Goal: Transaction & Acquisition: Book appointment/travel/reservation

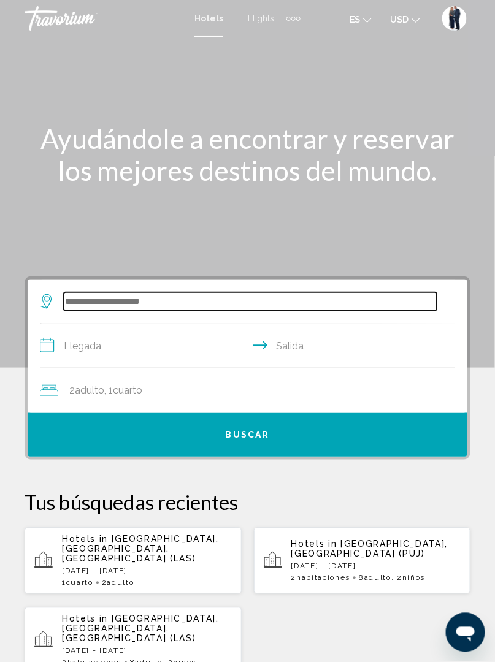
click at [121, 305] on input "Search widget" at bounding box center [250, 301] width 373 height 18
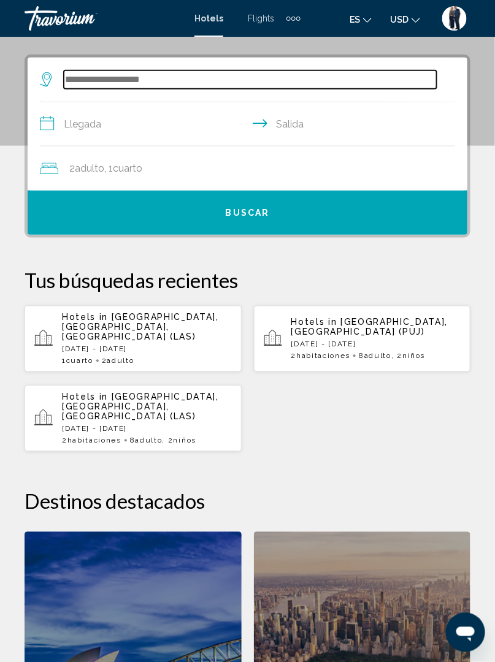
scroll to position [236, 0]
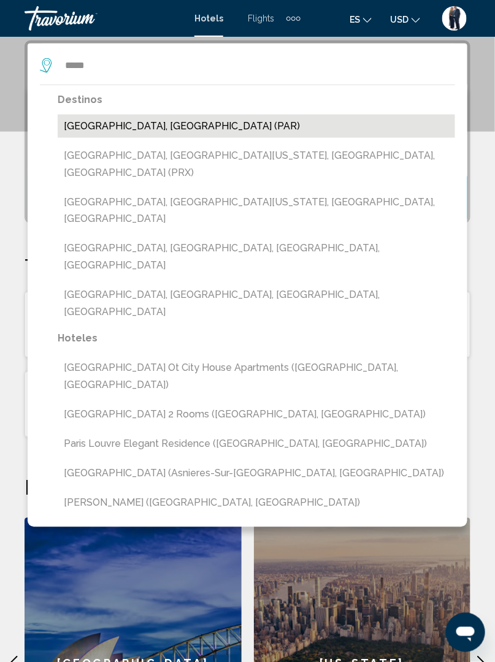
click at [130, 124] on button "[GEOGRAPHIC_DATA], [GEOGRAPHIC_DATA] (PAR)" at bounding box center [256, 126] width 397 height 23
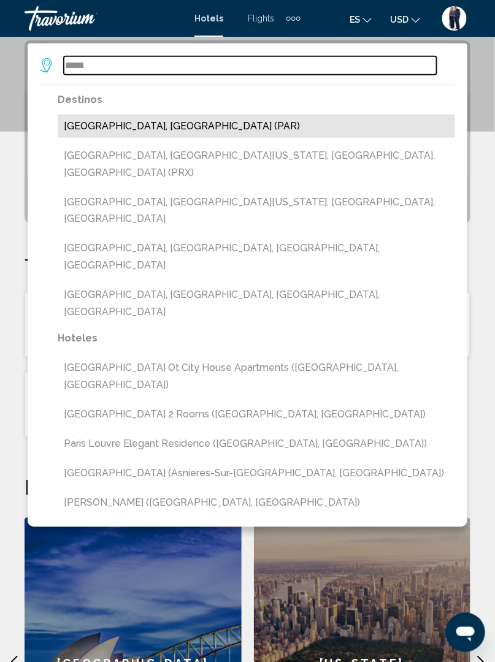
type input "**********"
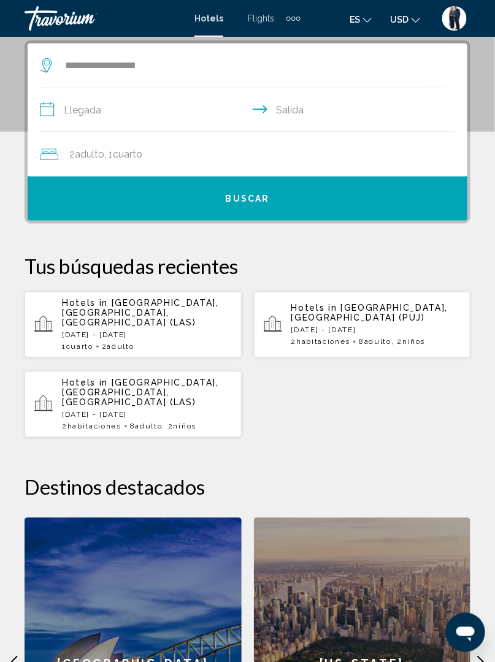
click at [84, 104] on input "**********" at bounding box center [250, 111] width 420 height 47
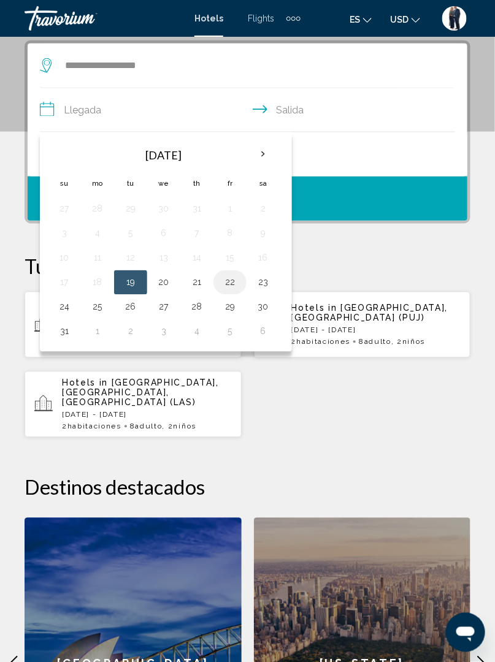
click at [234, 277] on button "22" at bounding box center [230, 282] width 20 height 17
click at [265, 301] on button "30" at bounding box center [263, 307] width 20 height 17
type input "**********"
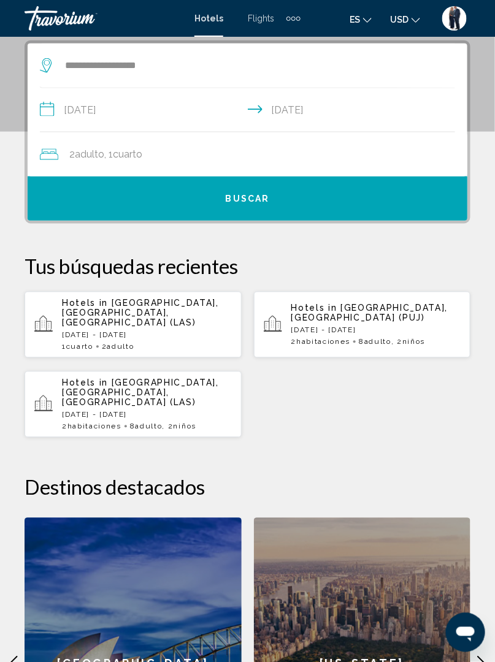
click at [288, 198] on button "Buscar" at bounding box center [247, 199] width 439 height 44
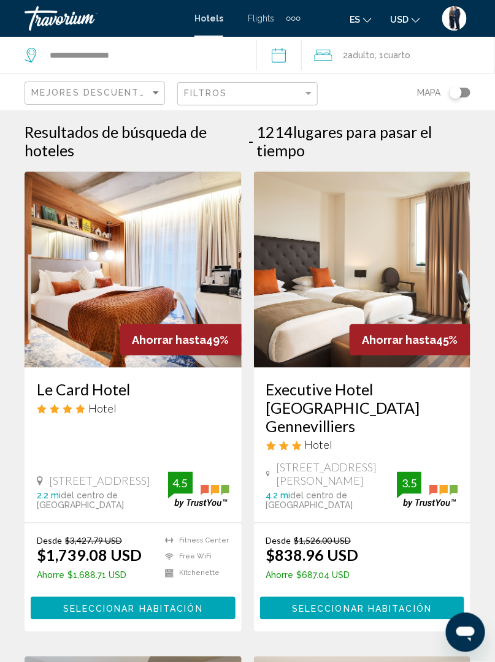
click at [286, 51] on input "**********" at bounding box center [281, 57] width 50 height 40
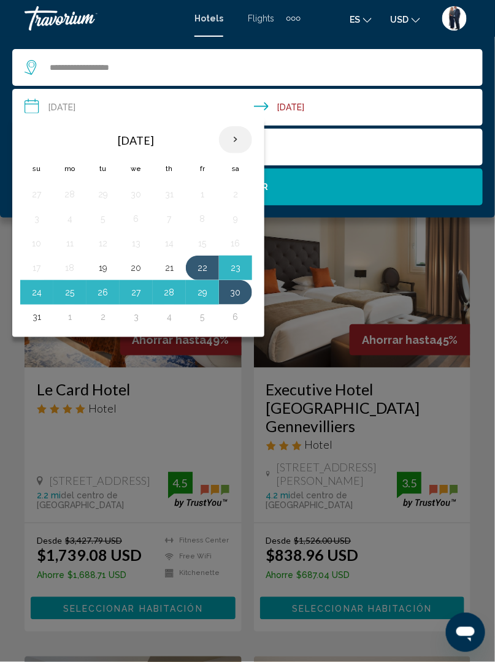
click at [237, 135] on th "Next month" at bounding box center [235, 139] width 33 height 27
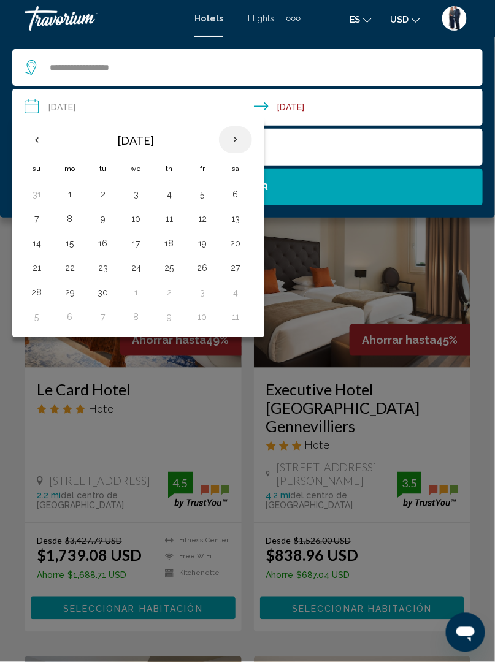
click at [238, 138] on th "Next month" at bounding box center [235, 139] width 33 height 27
click at [238, 137] on th "Next month" at bounding box center [235, 139] width 33 height 27
click at [235, 140] on th "Next month" at bounding box center [235, 139] width 33 height 27
click at [42, 139] on th "Previous month" at bounding box center [36, 139] width 33 height 27
click at [237, 267] on button "22" at bounding box center [236, 267] width 20 height 17
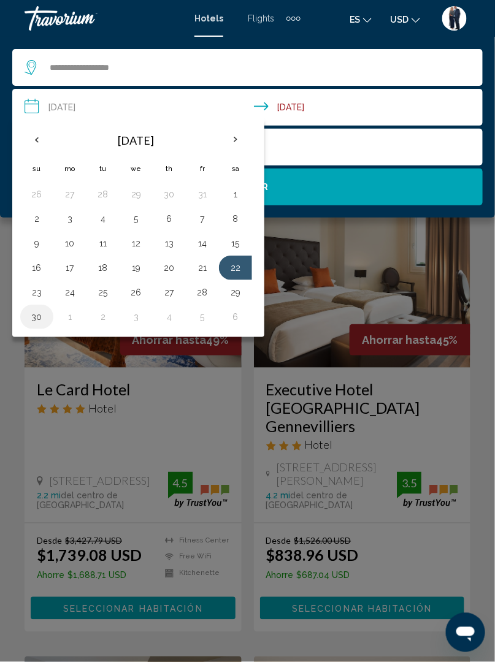
click at [39, 315] on button "30" at bounding box center [37, 316] width 20 height 17
type input "**********"
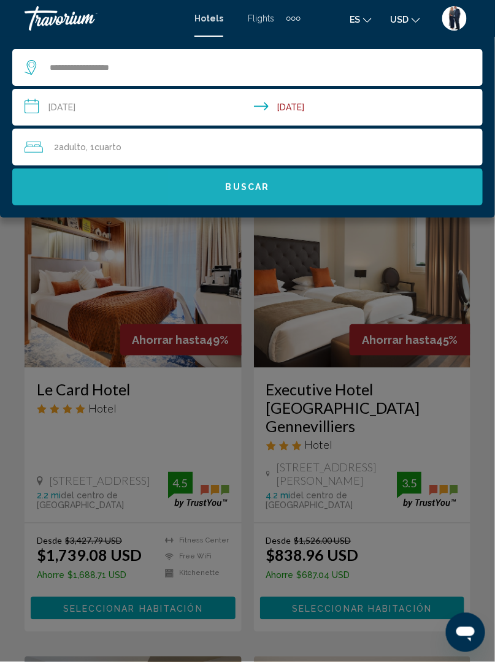
click at [267, 188] on span "Buscar" at bounding box center [248, 188] width 44 height 10
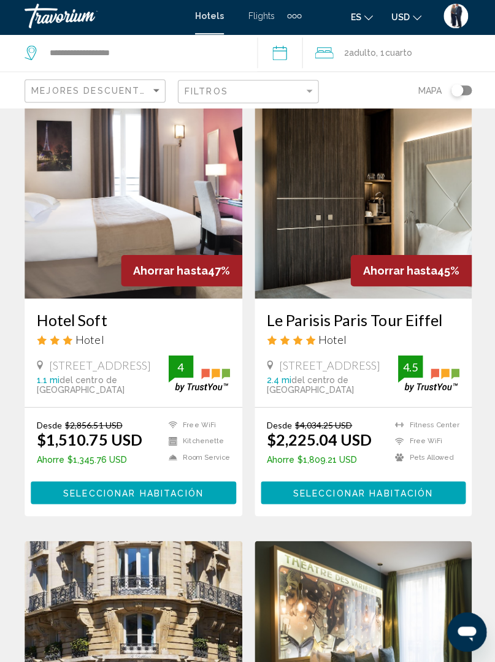
scroll to position [1473, 0]
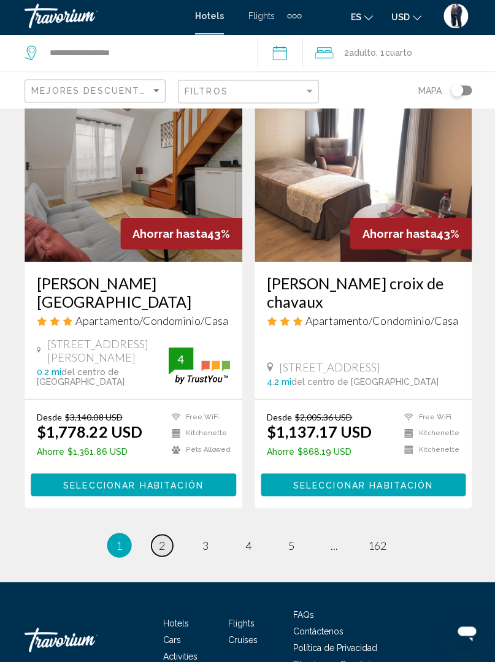
click at [162, 539] on span "2" at bounding box center [162, 545] width 6 height 13
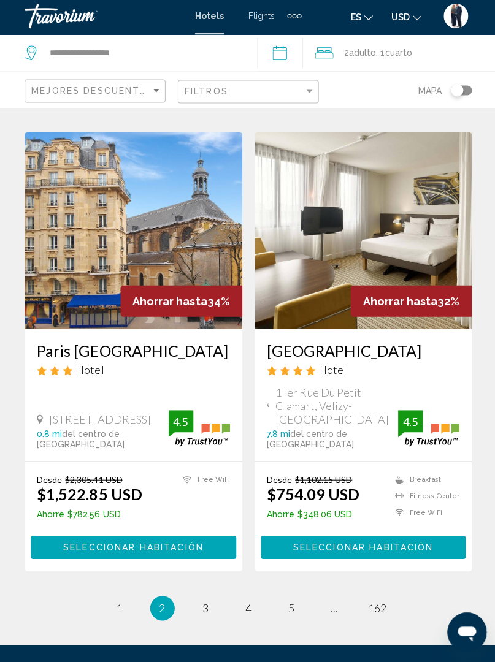
scroll to position [2310, 0]
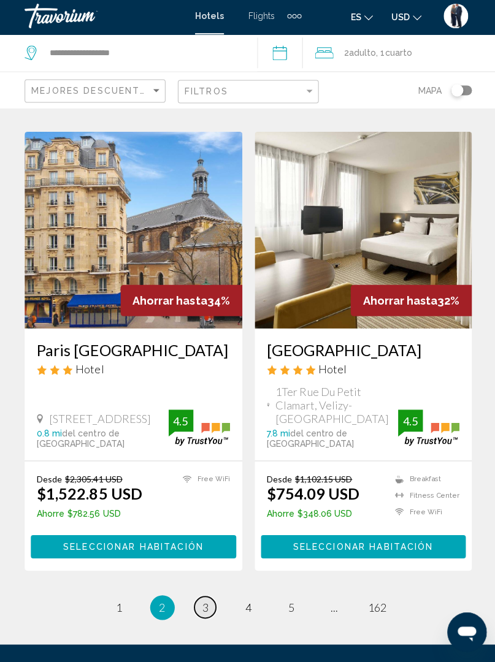
click at [200, 616] on link "page 3" at bounding box center [204, 607] width 21 height 21
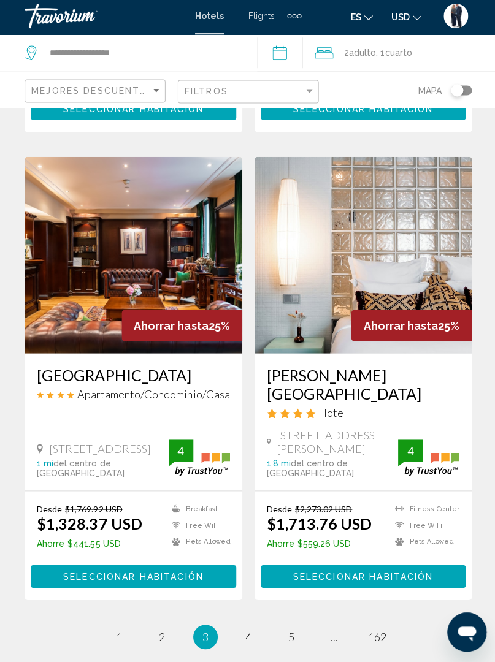
scroll to position [2260, 0]
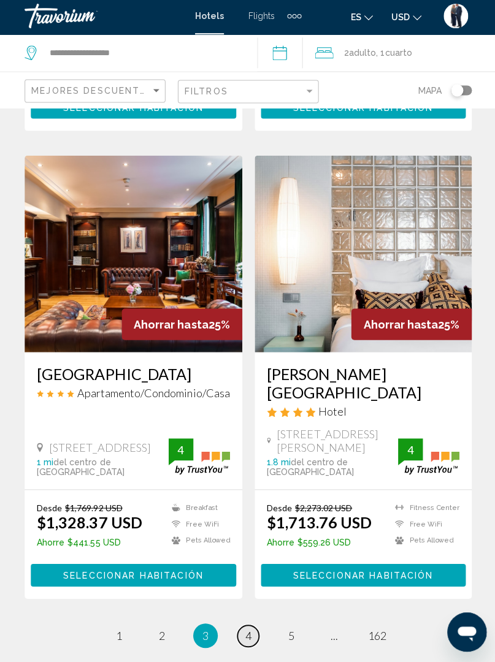
click at [243, 626] on link "page 4" at bounding box center [247, 636] width 21 height 21
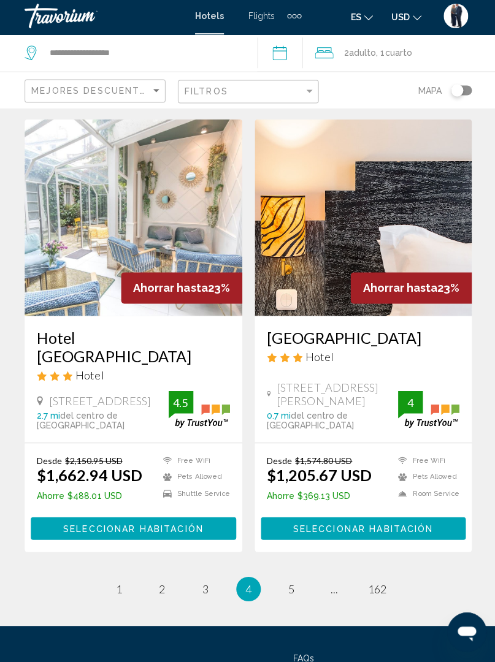
scroll to position [2267, 0]
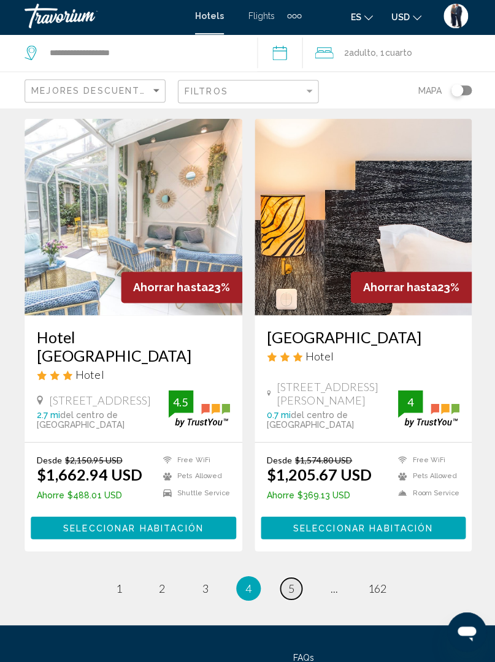
click at [294, 584] on link "page 5" at bounding box center [290, 589] width 21 height 21
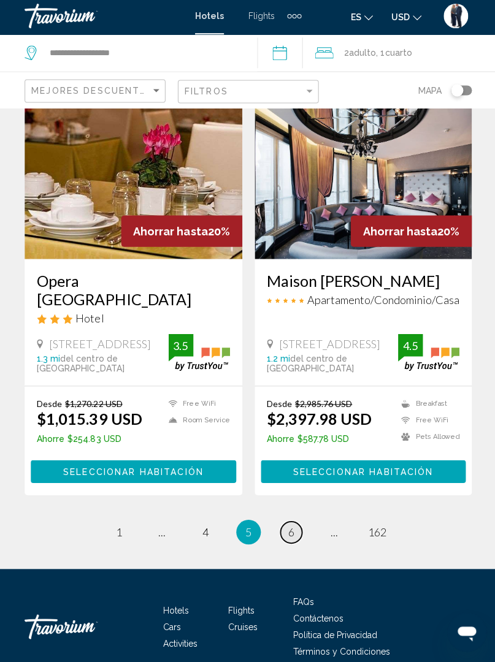
scroll to position [2350, 0]
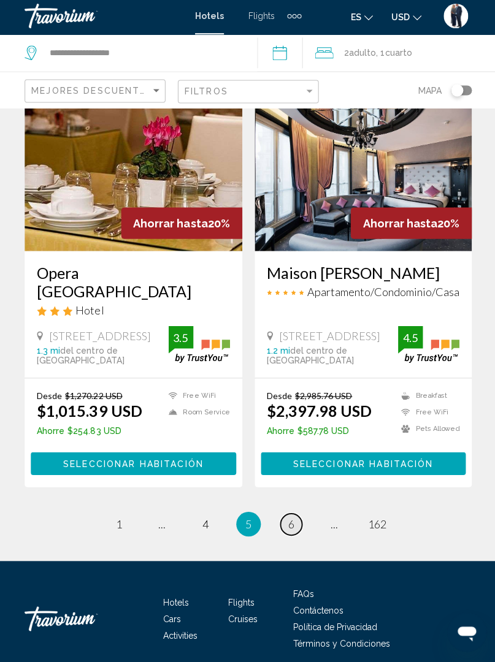
click at [297, 514] on link "page 6" at bounding box center [290, 524] width 21 height 21
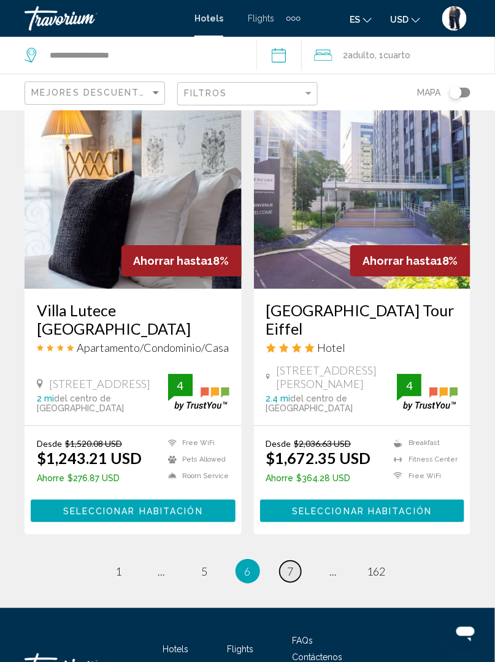
scroll to position [2410, 0]
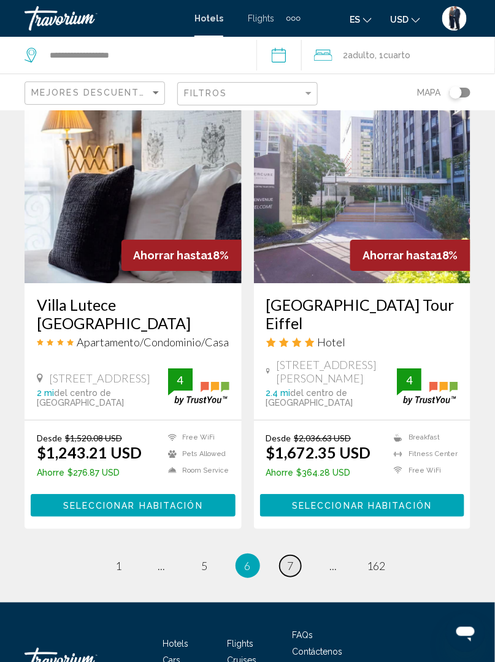
click at [297, 555] on link "page 7" at bounding box center [290, 565] width 21 height 21
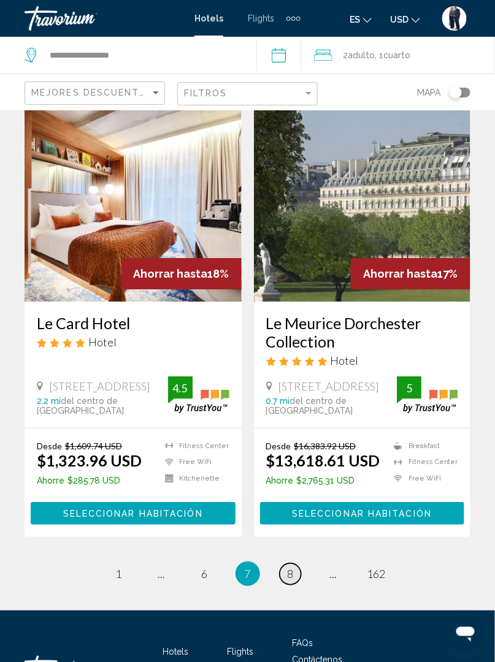
scroll to position [2410, 0]
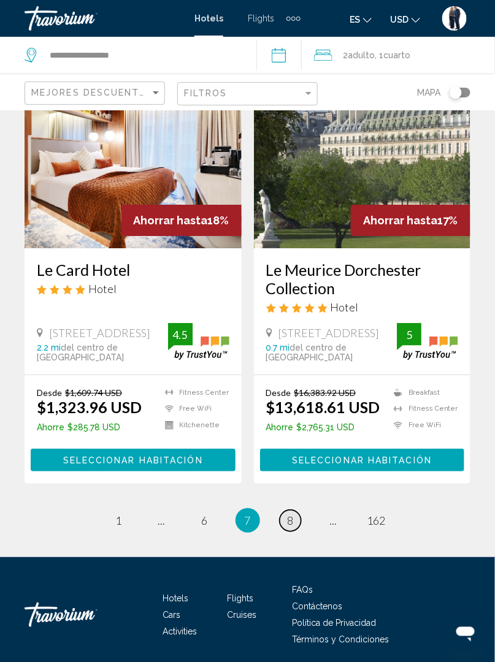
click at [300, 510] on link "page 8" at bounding box center [290, 520] width 21 height 21
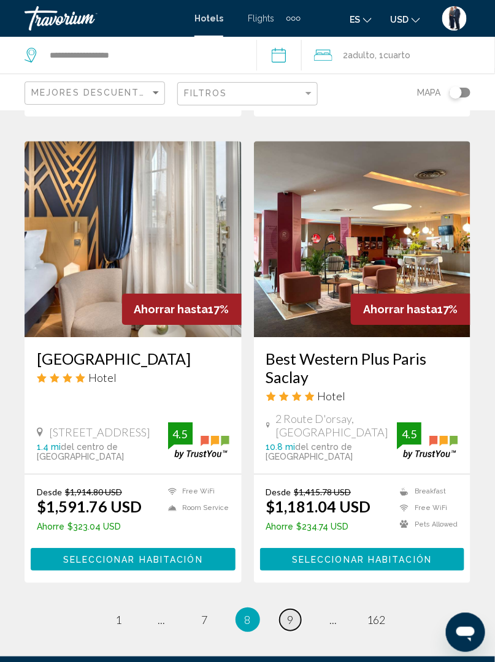
scroll to position [2410, 0]
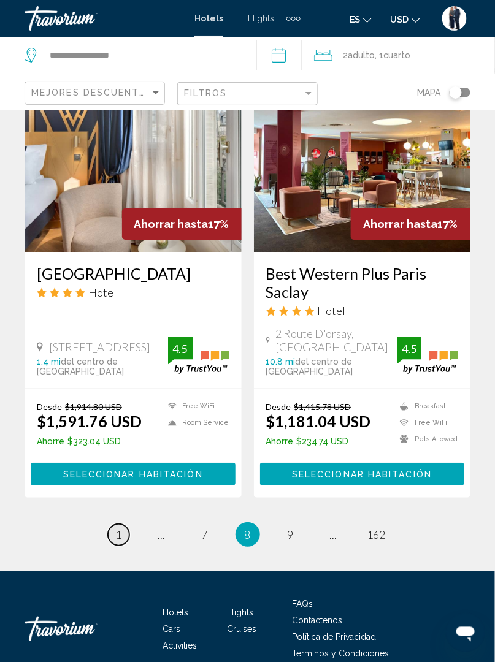
click at [123, 524] on link "page 1" at bounding box center [118, 534] width 21 height 21
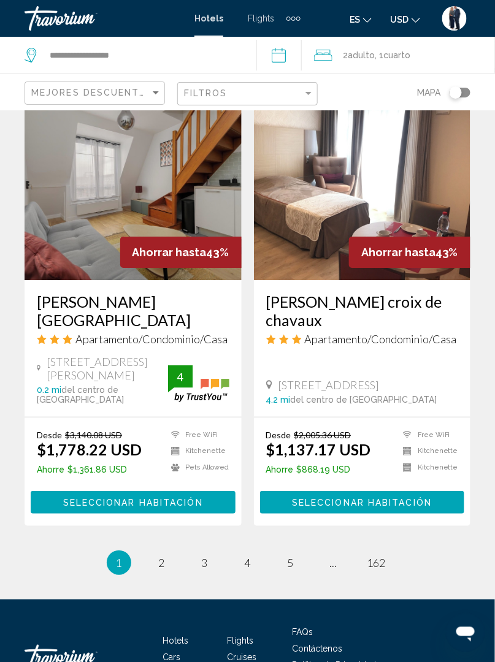
click at [124, 405] on div "[STREET_ADDRESS][PERSON_NAME] 0.2 mi del centro de [GEOGRAPHIC_DATA]" at bounding box center [102, 380] width 131 height 50
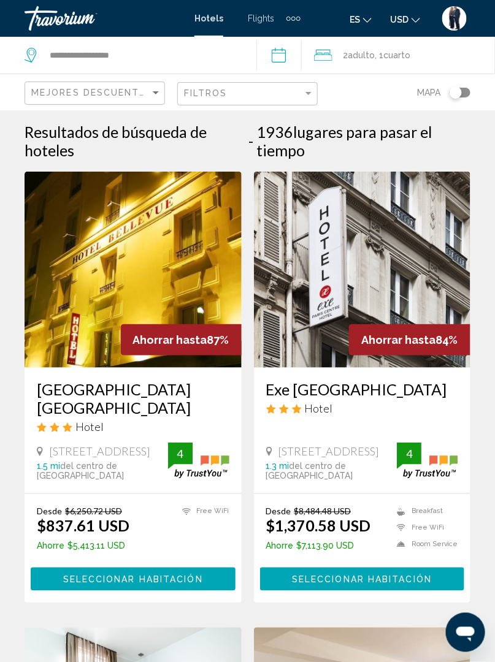
click at [292, 56] on input "**********" at bounding box center [281, 57] width 50 height 40
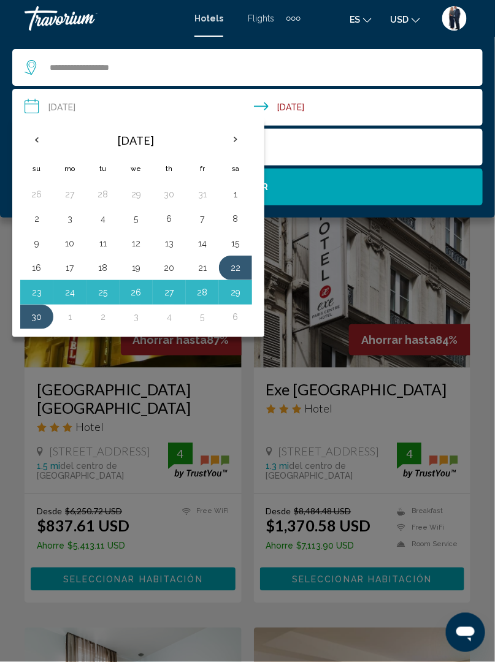
click at [334, 159] on div "2 Adulto Adulto , 1 Cuarto habitaciones" at bounding box center [254, 147] width 458 height 37
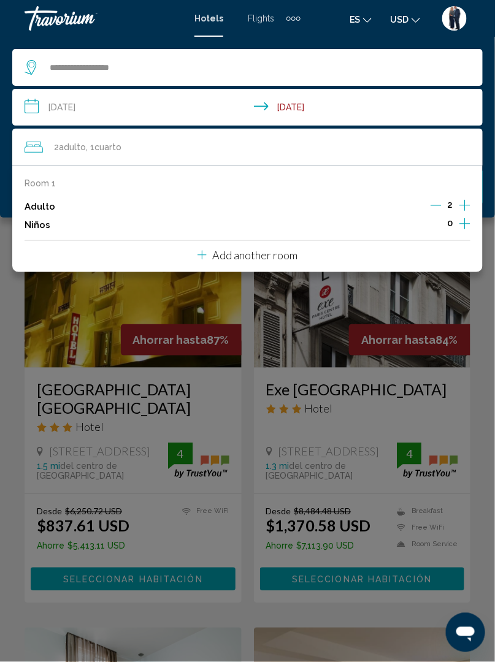
click at [262, 313] on div "Main content" at bounding box center [247, 331] width 495 height 662
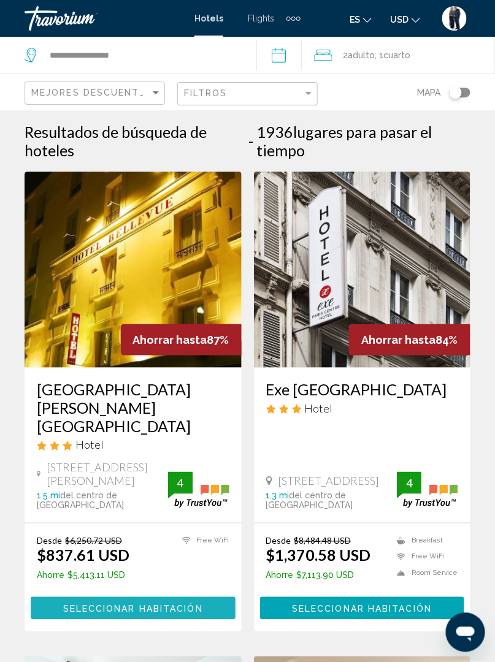
click at [147, 597] on button "Seleccionar habitación" at bounding box center [133, 608] width 205 height 23
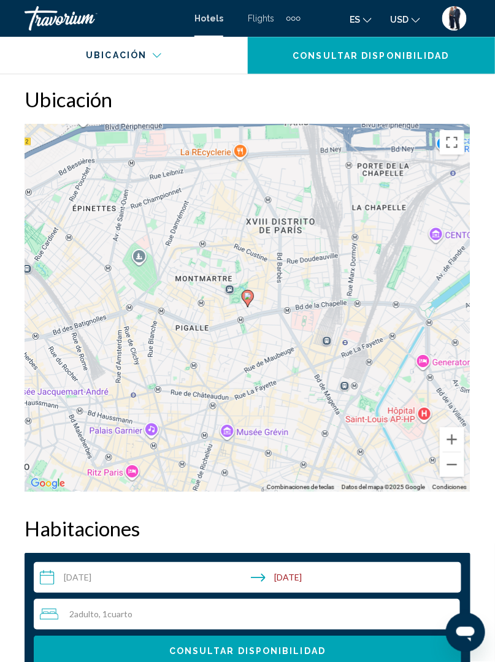
scroll to position [1485, 0]
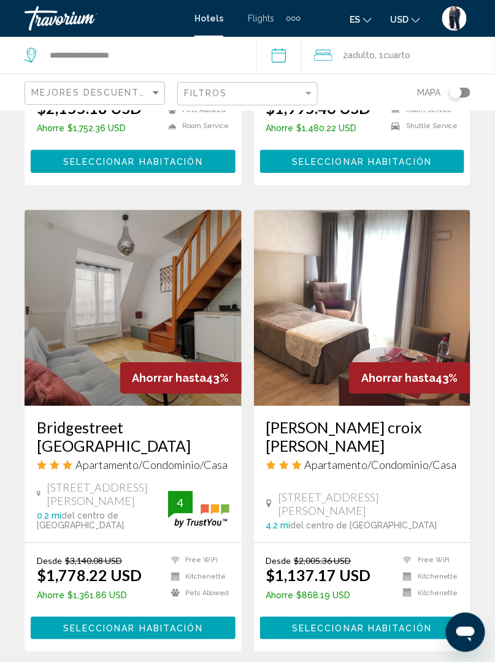
scroll to position [2328, 0]
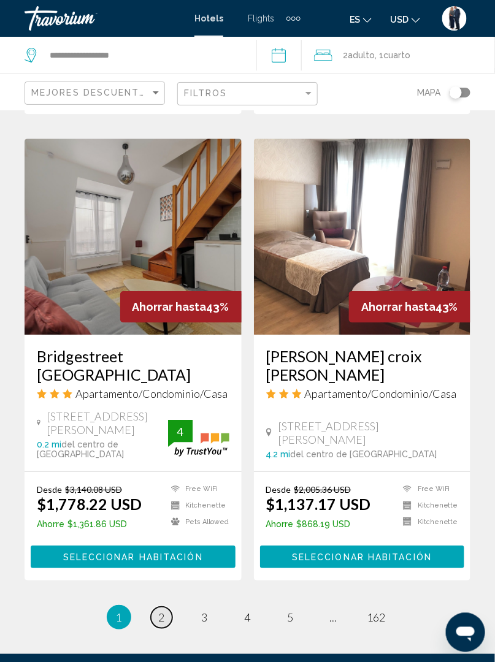
click at [162, 611] on span "2" at bounding box center [162, 617] width 6 height 13
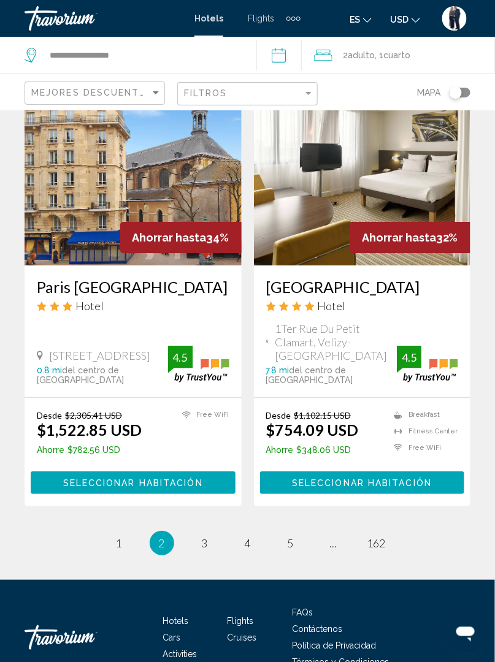
scroll to position [2415, 0]
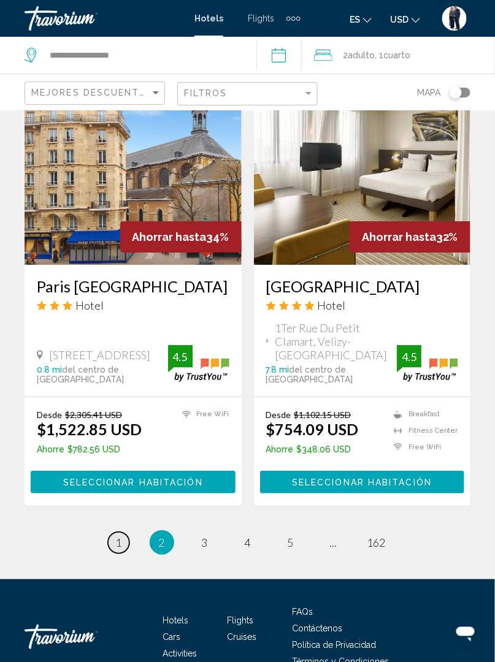
click at [121, 536] on span "1" at bounding box center [119, 542] width 6 height 13
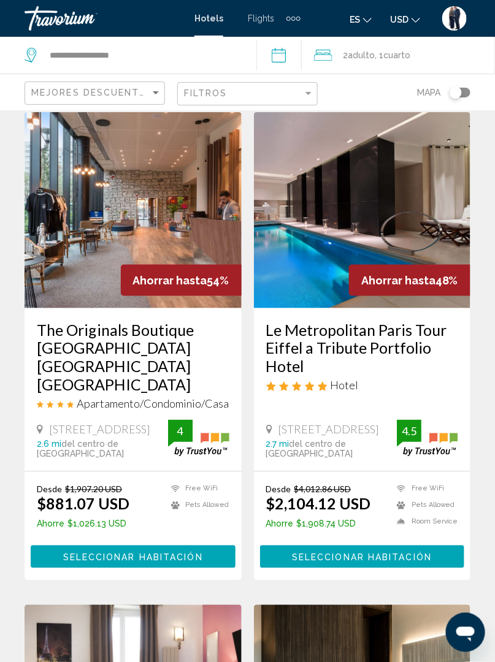
scroll to position [1001, 0]
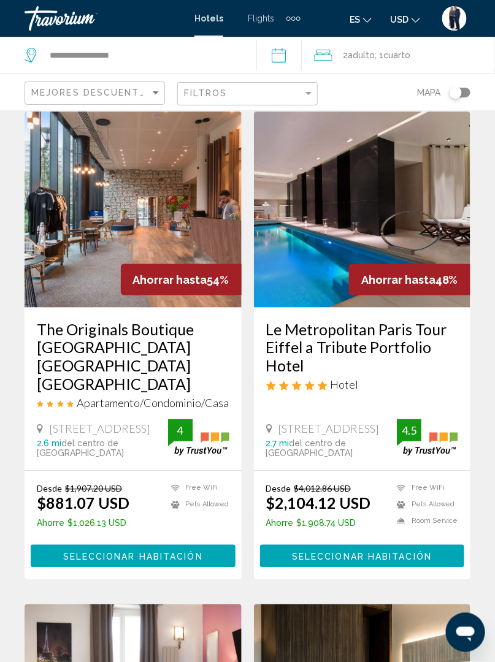
click at [189, 320] on h3 "The Originals Boutique [GEOGRAPHIC_DATA] [GEOGRAPHIC_DATA] [GEOGRAPHIC_DATA]" at bounding box center [133, 357] width 192 height 74
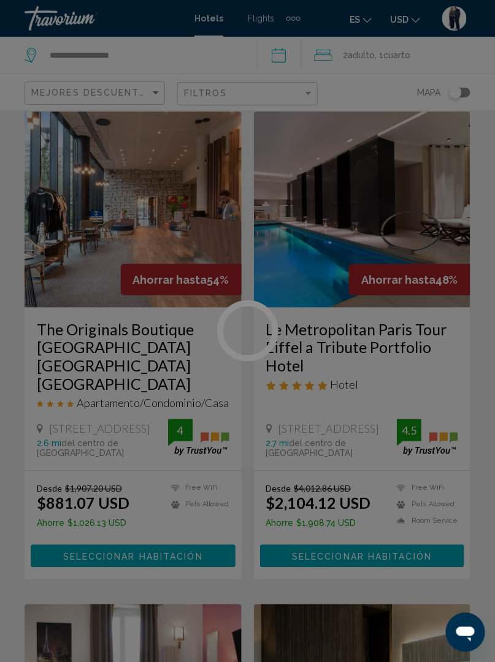
click at [194, 300] on div at bounding box center [247, 331] width 495 height 662
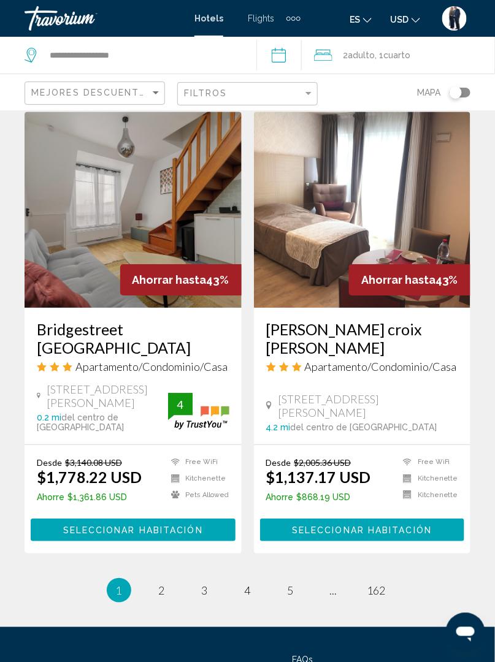
scroll to position [2433, 0]
